Goal: Task Accomplishment & Management: Use online tool/utility

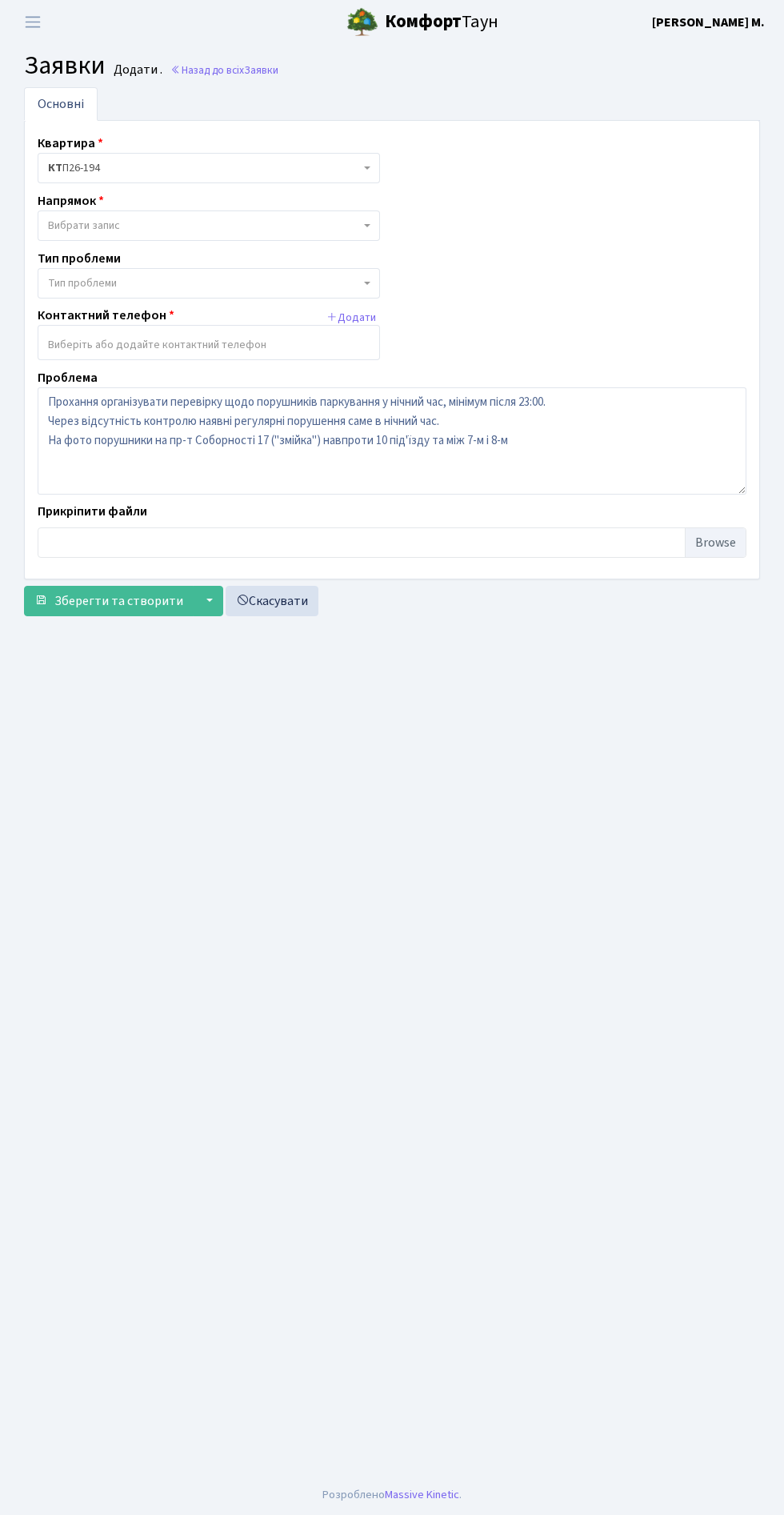
select select "5"
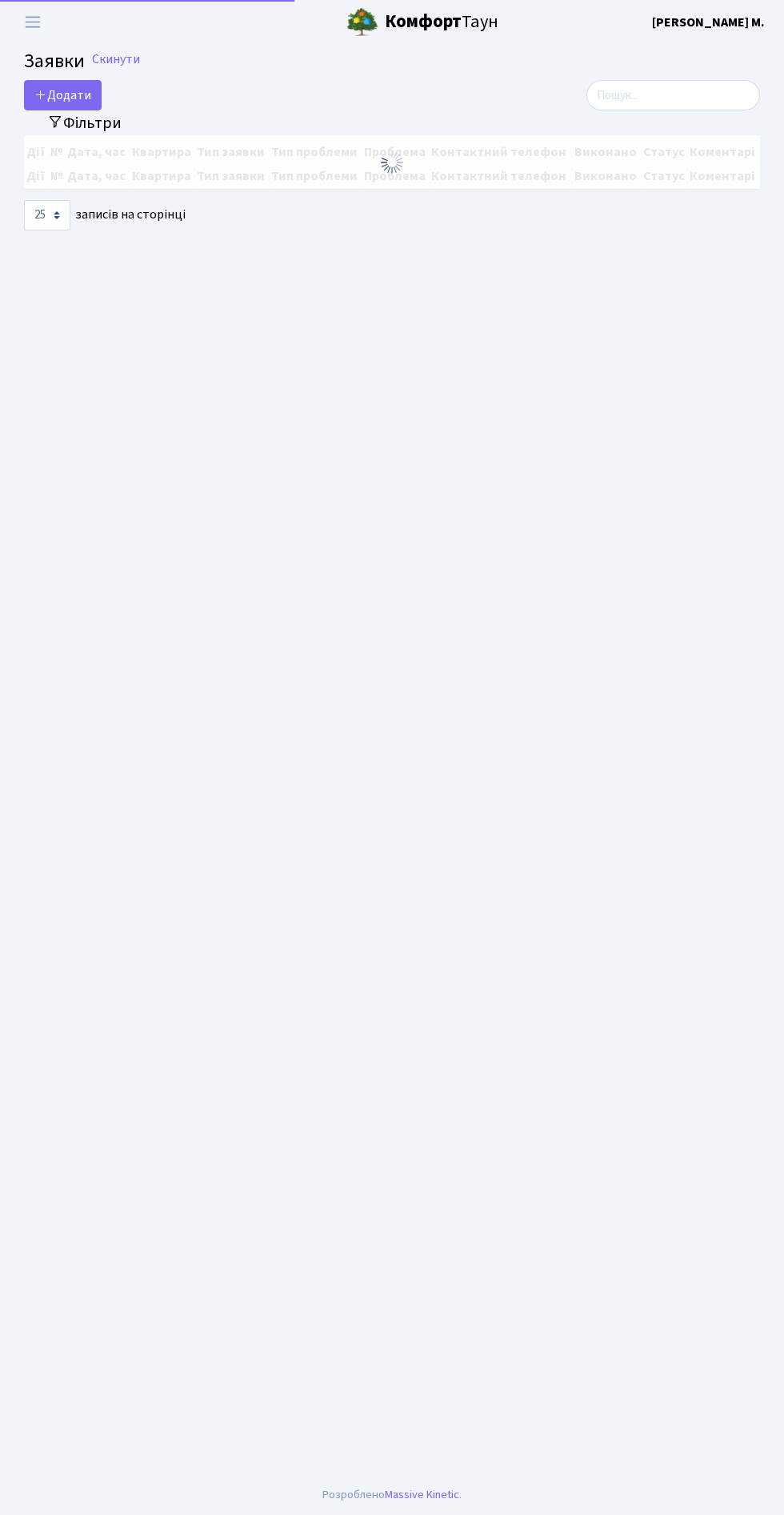
select select "25"
